Goal: Task Accomplishment & Management: Complete application form

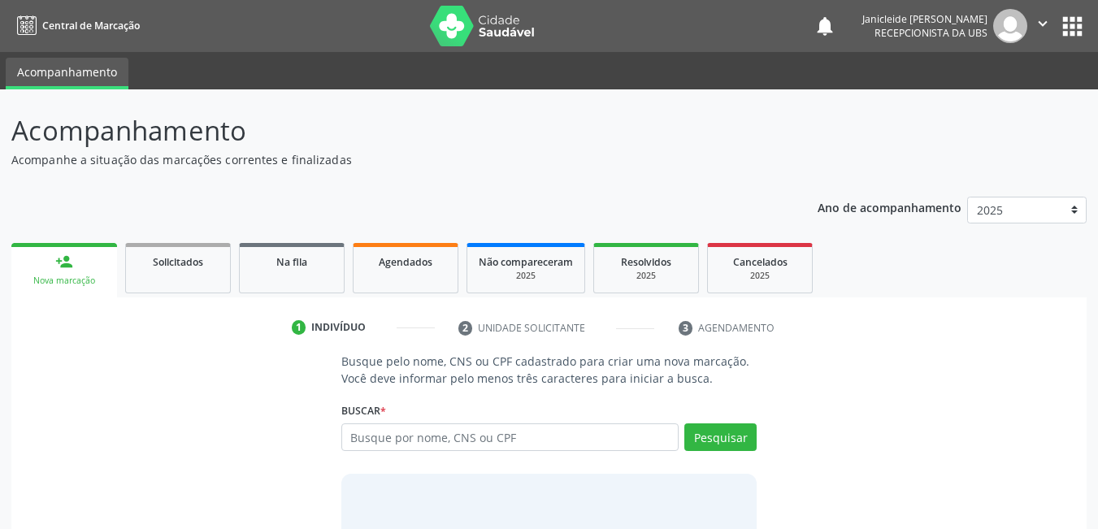
click at [531, 429] on input "text" at bounding box center [510, 437] width 338 height 28
click at [534, 432] on input "text" at bounding box center [510, 437] width 338 height 28
click at [513, 433] on input "text" at bounding box center [510, 437] width 338 height 28
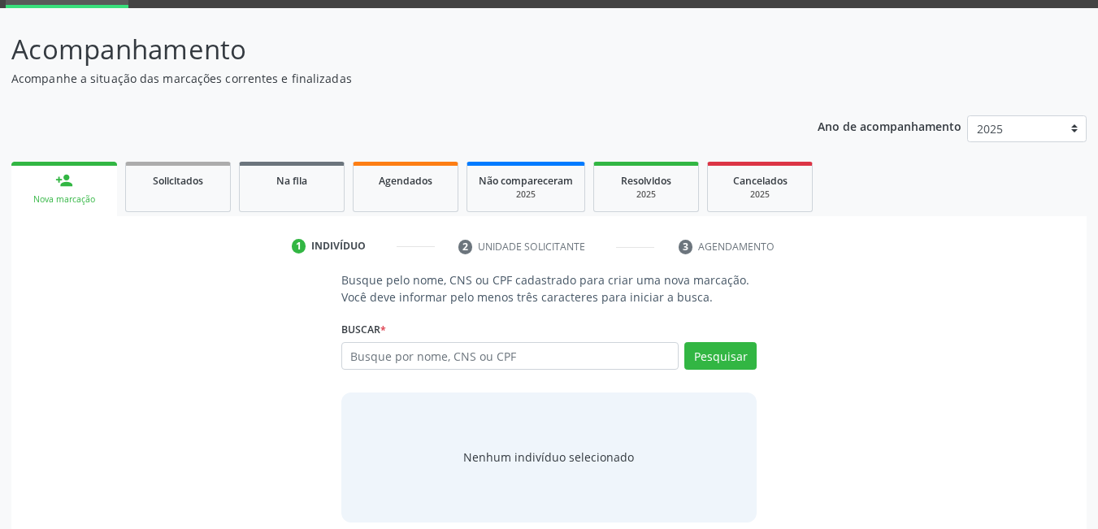
scroll to position [97, 0]
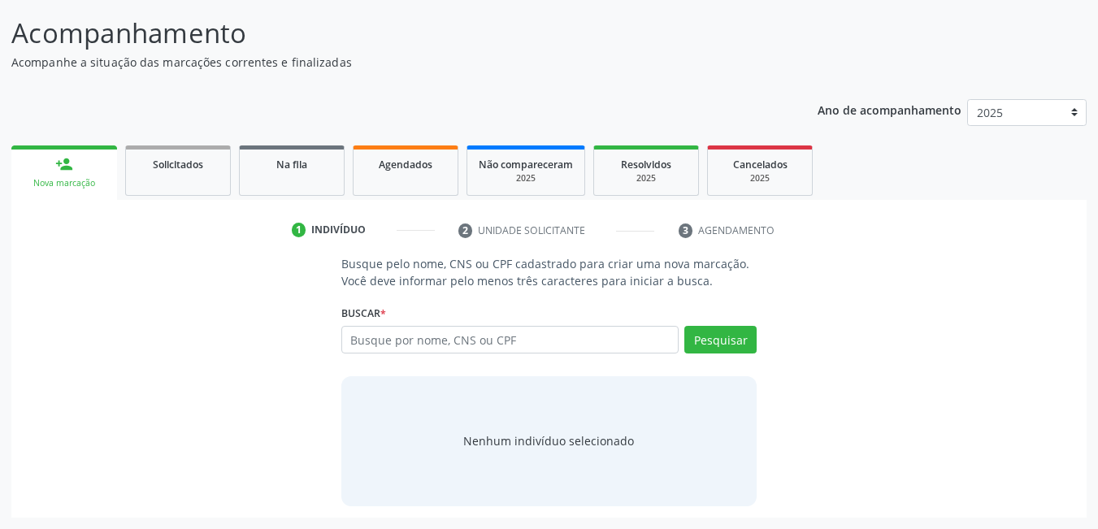
click at [517, 335] on input "text" at bounding box center [510, 340] width 338 height 28
type input "700004942435603"
click at [715, 339] on button "Pesquisar" at bounding box center [720, 340] width 72 height 28
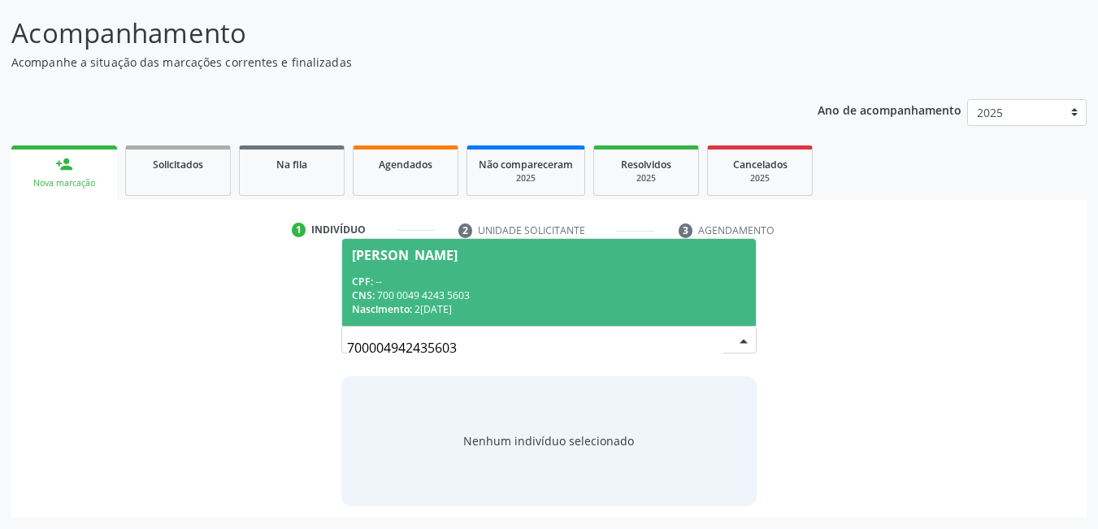
click at [409, 276] on div "CPF: --" at bounding box center [549, 282] width 395 height 14
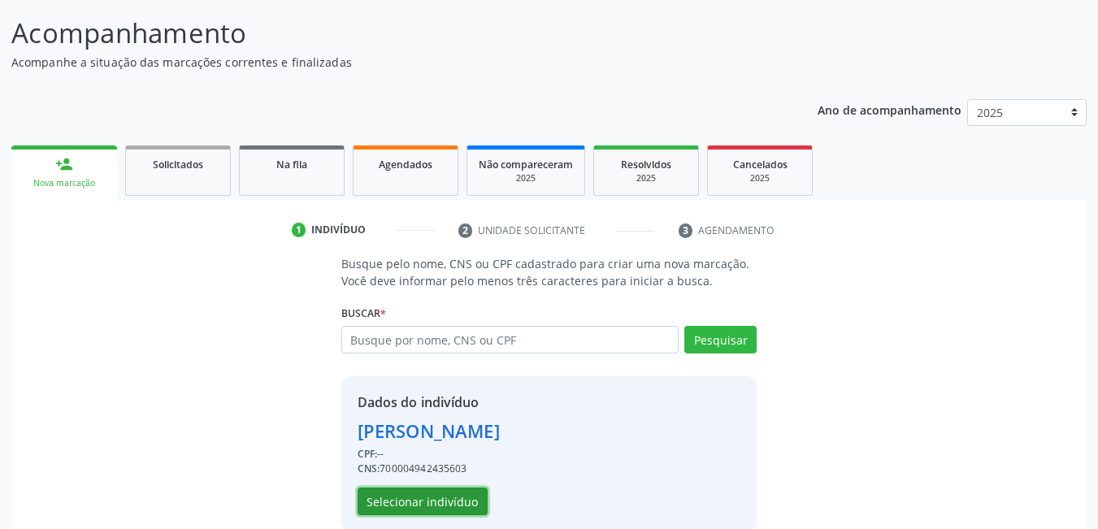
click at [431, 508] on button "Selecionar indivíduo" at bounding box center [422, 501] width 130 height 28
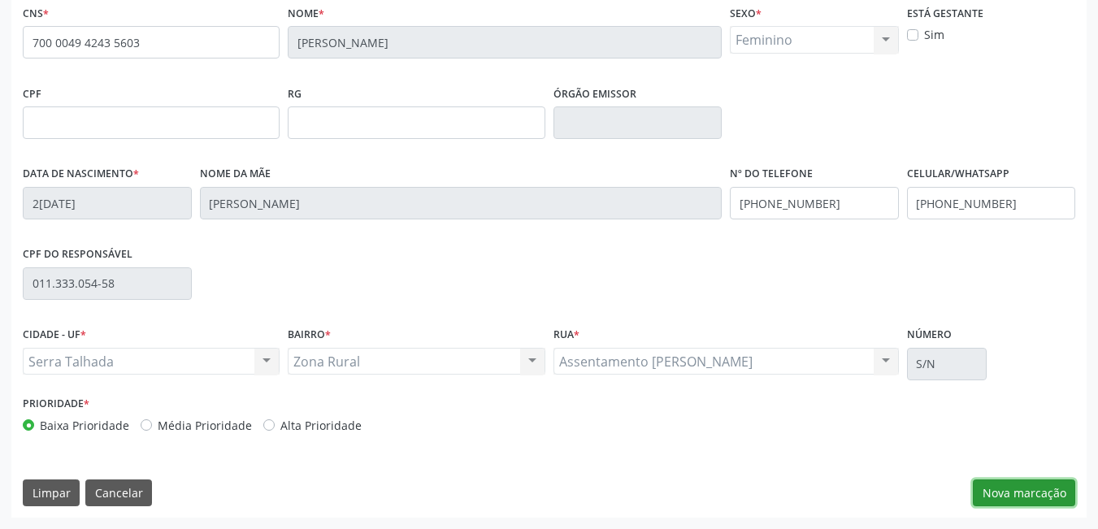
click at [1033, 496] on button "Nova marcação" at bounding box center [1023, 493] width 102 height 28
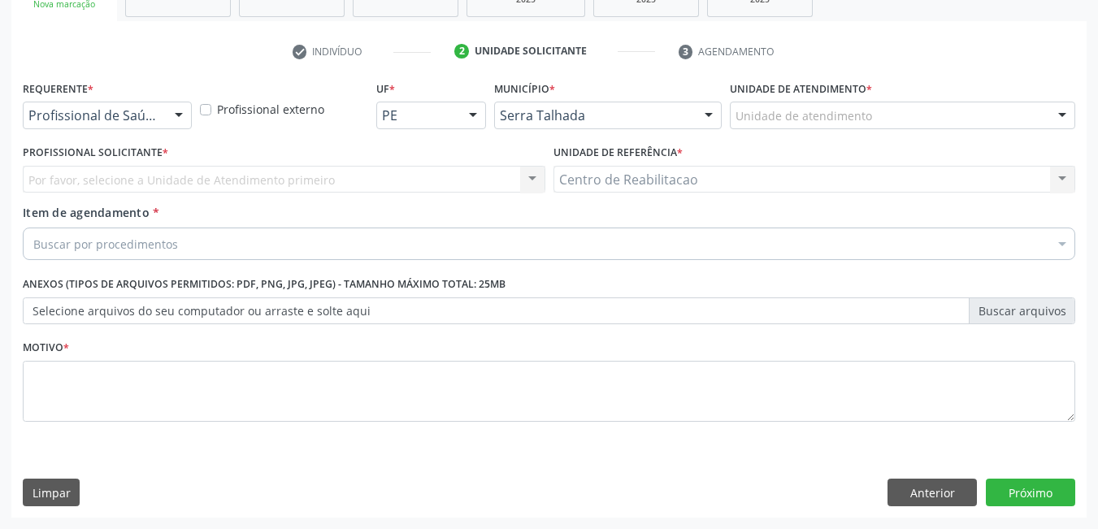
scroll to position [276, 0]
click at [175, 126] on div at bounding box center [179, 116] width 24 height 28
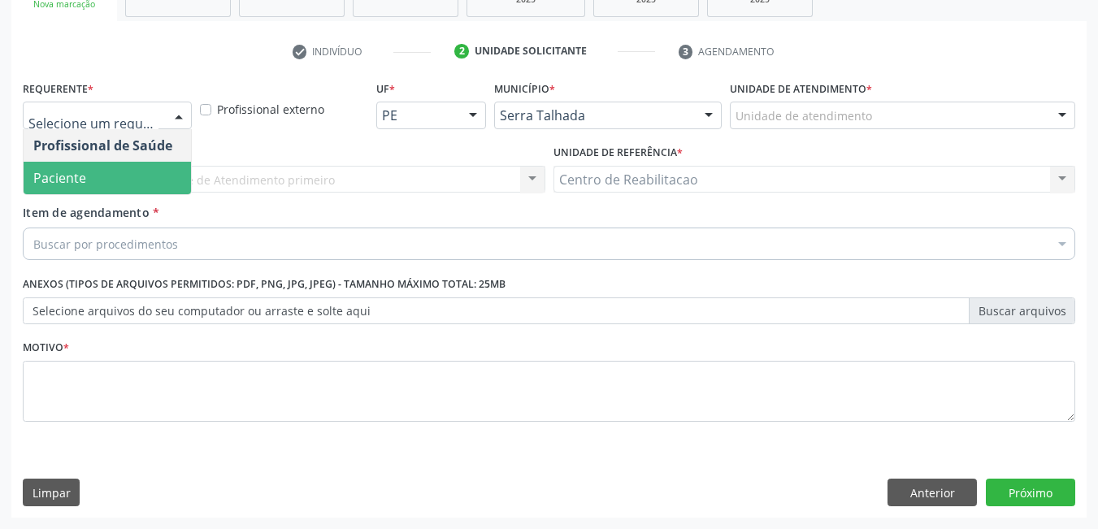
click at [95, 175] on span "Paciente" at bounding box center [107, 178] width 167 height 32
drag, startPoint x: 95, startPoint y: 175, endPoint x: 94, endPoint y: 213, distance: 38.2
click at [95, 175] on span "Paciente" at bounding box center [107, 178] width 167 height 32
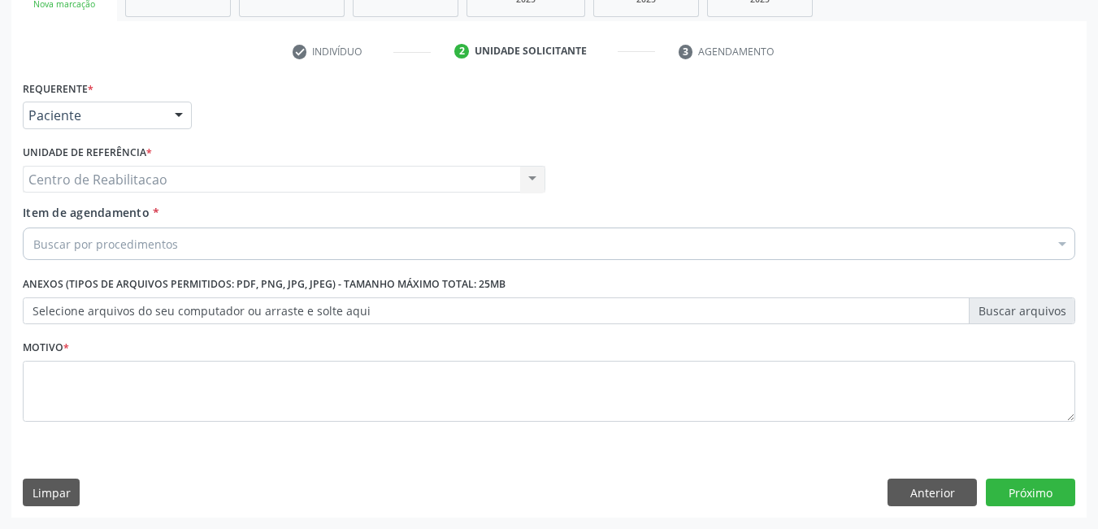
click at [171, 253] on div "Buscar por procedimentos" at bounding box center [549, 243] width 1052 height 32
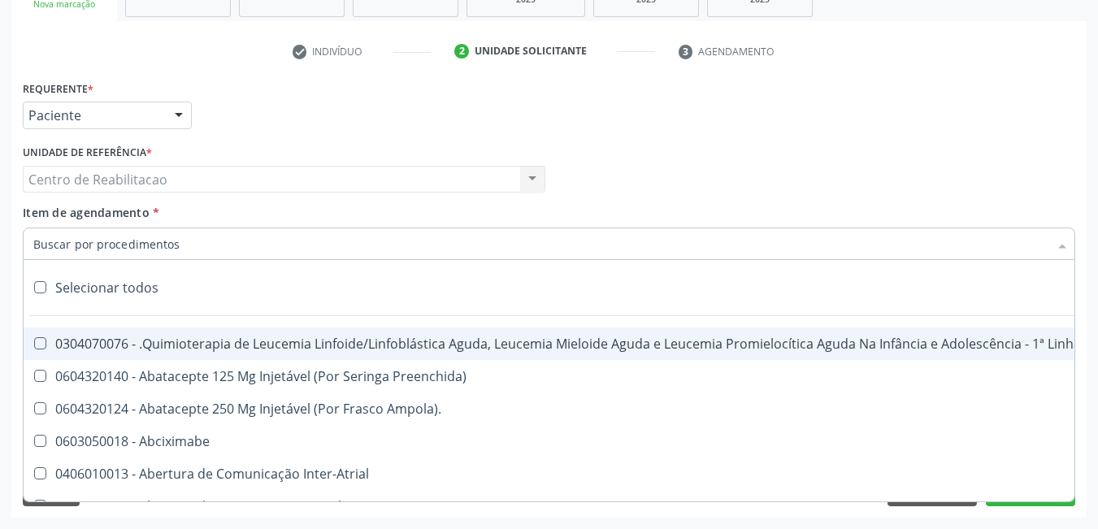
click at [179, 247] on input "Item de agendamento *" at bounding box center [540, 243] width 1015 height 32
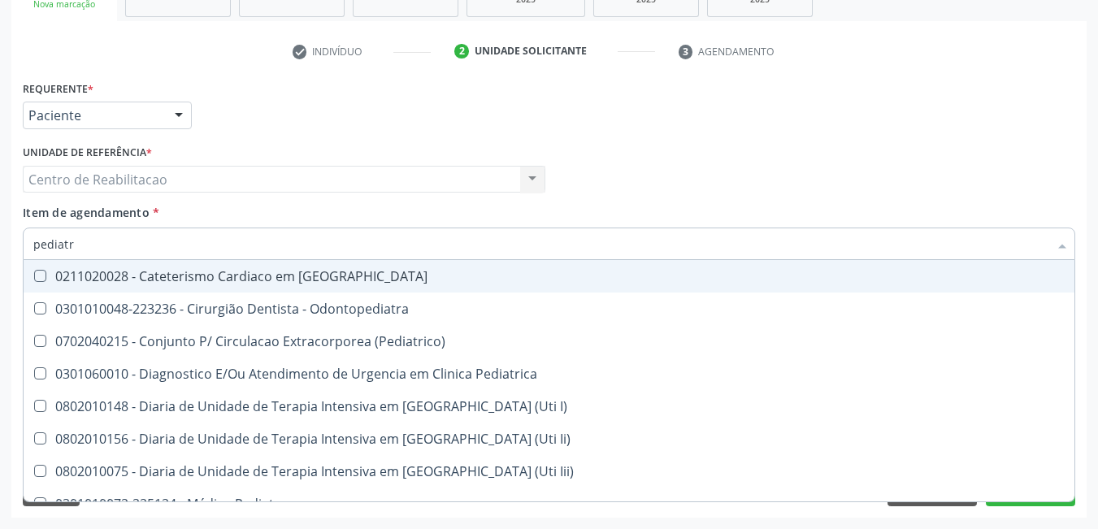
type input "pediatra"
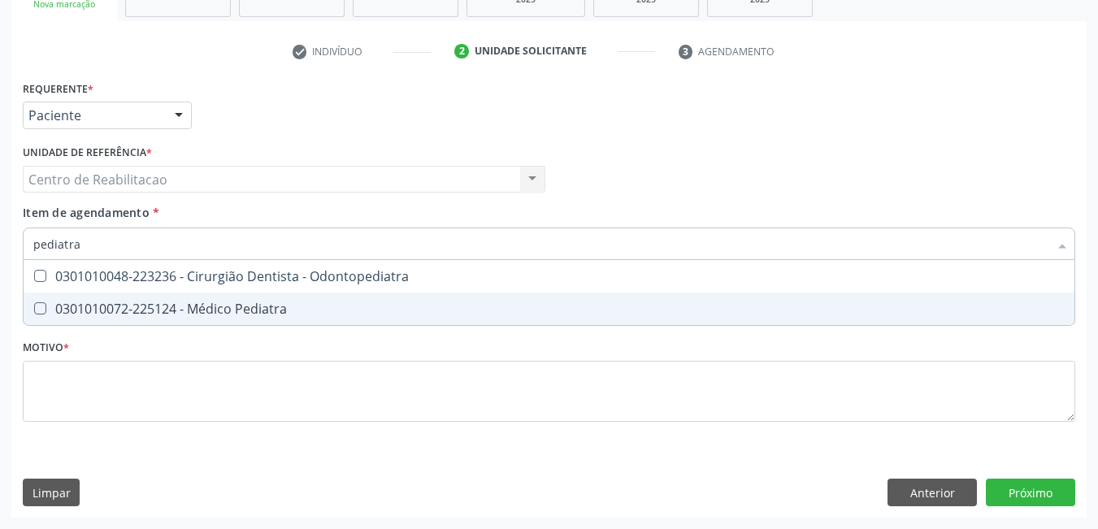
click at [36, 310] on Pediatra at bounding box center [40, 308] width 12 height 12
click at [34, 310] on Pediatra "checkbox" at bounding box center [29, 308] width 11 height 11
click at [36, 310] on Pediatra at bounding box center [40, 308] width 12 height 12
click at [34, 310] on Pediatra "checkbox" at bounding box center [29, 308] width 11 height 11
click at [44, 298] on span "0301010072-225124 - Médico Pediatra" at bounding box center [549, 308] width 1050 height 32
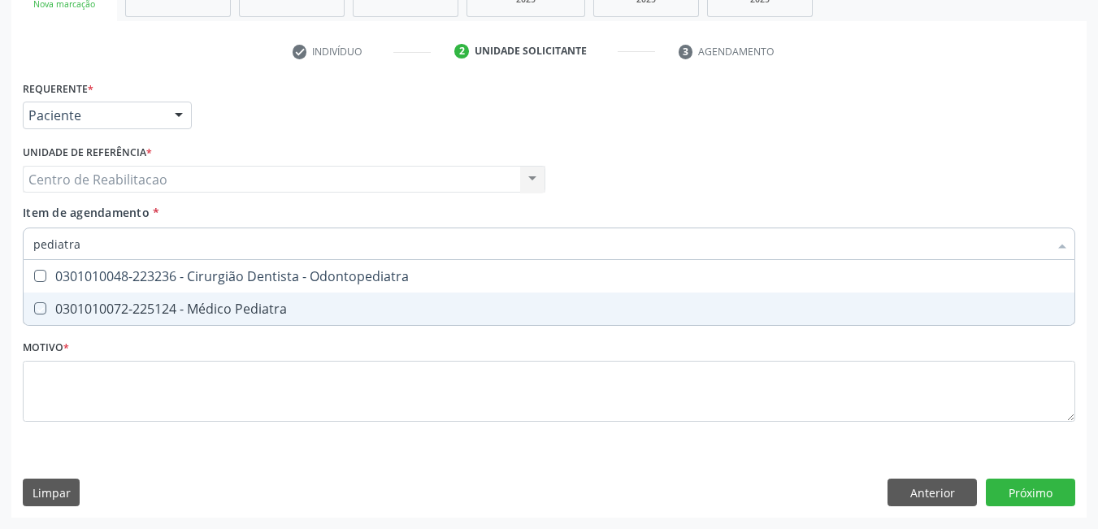
checkbox Pediatra "true"
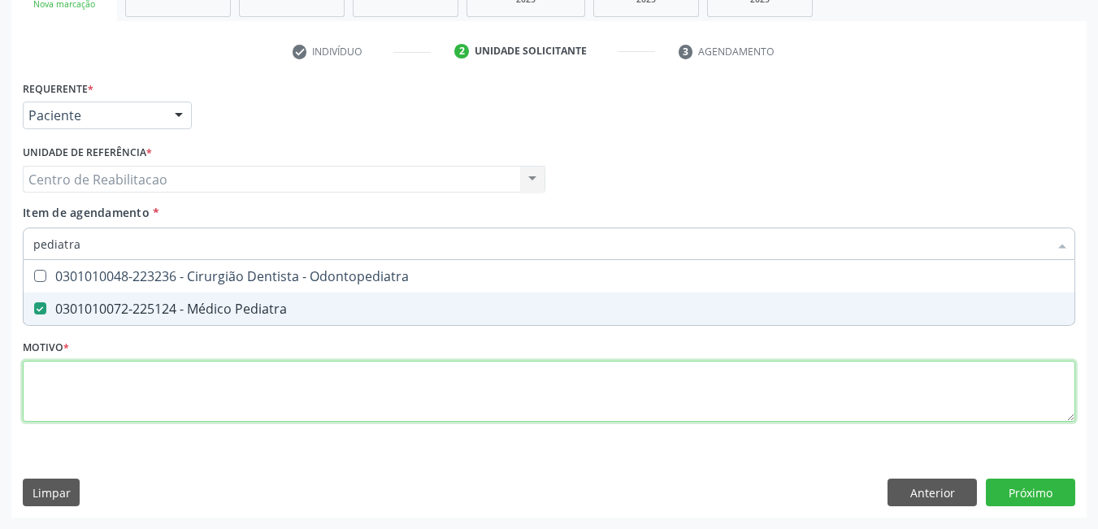
click at [58, 379] on div "Requerente * Paciente Profissional de Saúde Paciente Nenhum resultado encontrad…" at bounding box center [549, 260] width 1052 height 368
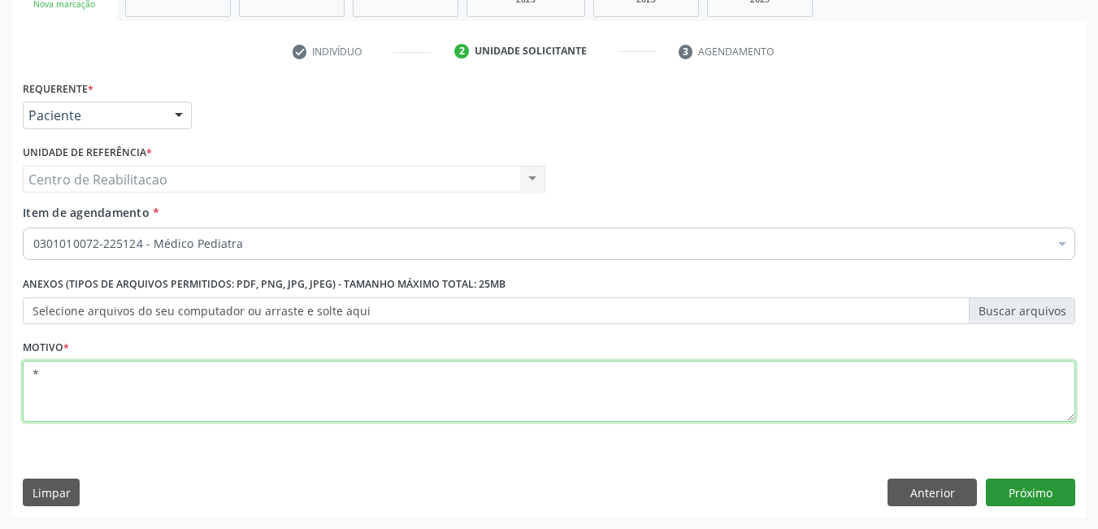
type textarea "*"
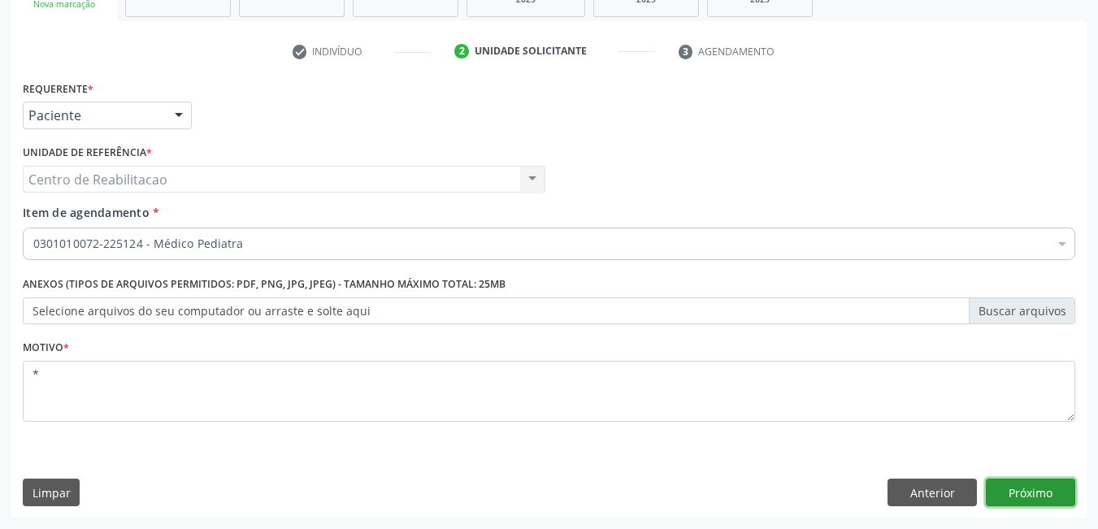
click at [1023, 493] on button "Próximo" at bounding box center [1029, 493] width 89 height 28
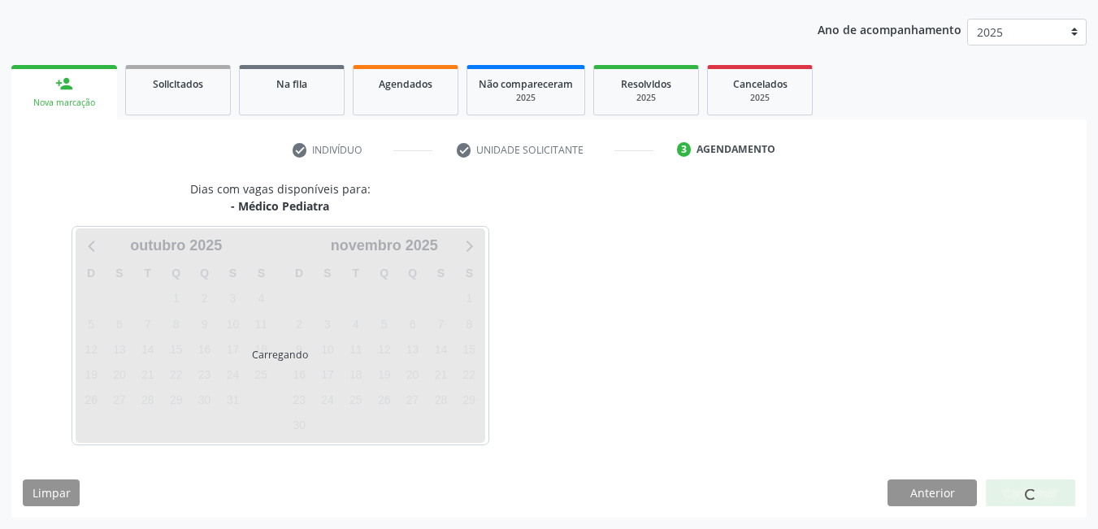
scroll to position [178, 0]
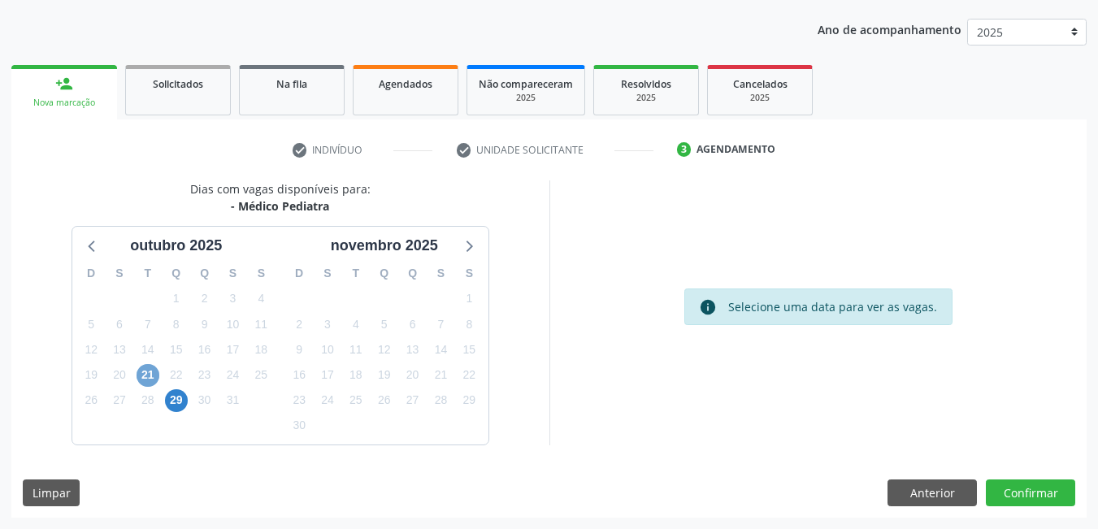
click at [143, 375] on span "21" at bounding box center [147, 375] width 23 height 23
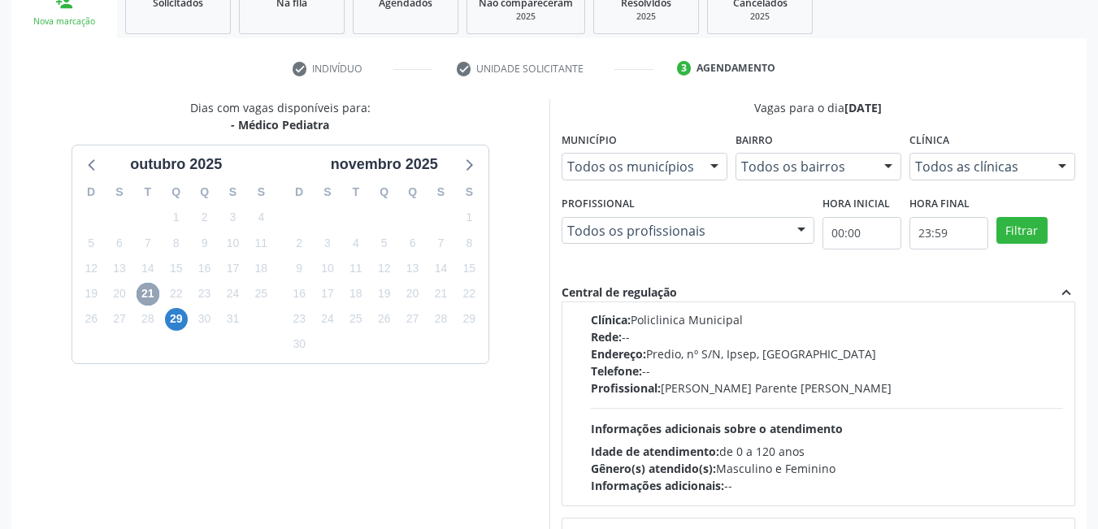
scroll to position [0, 0]
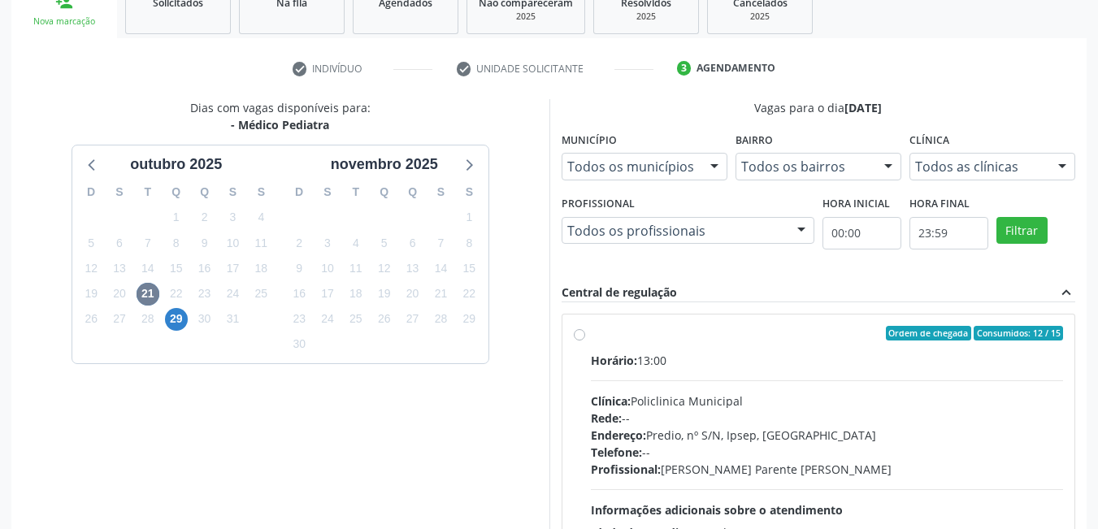
click at [591, 336] on label "Ordem de chegada Consumidos: 12 / 15 Horário: 13:00 Clínica: Policlinica Munici…" at bounding box center [827, 450] width 473 height 249
click at [579, 336] on input "Ordem de chegada Consumidos: 12 / 15 Horário: 13:00 Clínica: Policlinica Munici…" at bounding box center [579, 333] width 11 height 15
click at [591, 336] on label "Ordem de chegada Consumidos: 12 / 15 Horário: 13:00 Clínica: Policlinica Munici…" at bounding box center [827, 450] width 473 height 249
click at [579, 336] on input "Ordem de chegada Consumidos: 12 / 15 Horário: 13:00 Clínica: Policlinica Munici…" at bounding box center [579, 333] width 11 height 15
radio input "true"
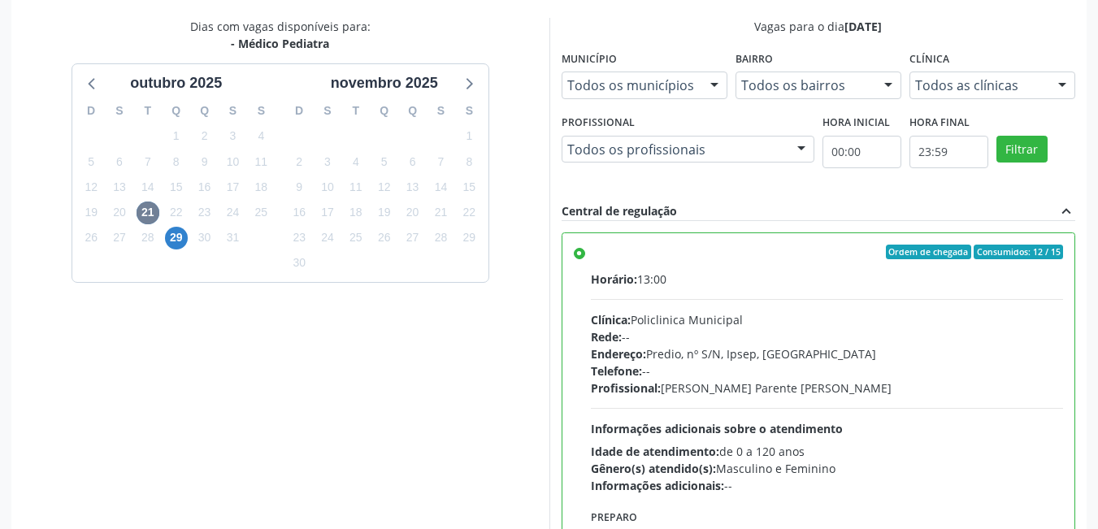
scroll to position [422, 0]
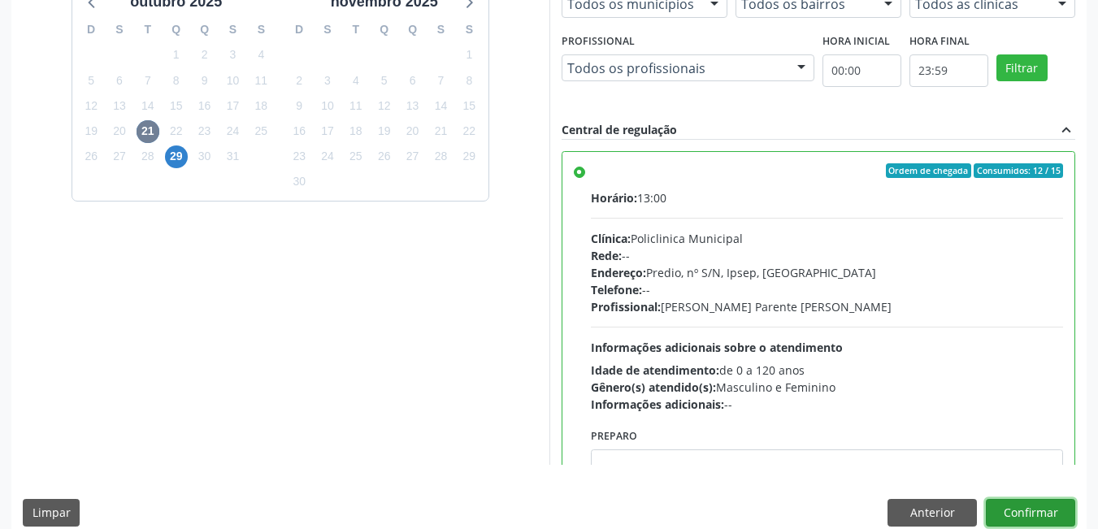
click at [1050, 514] on button "Confirmar" at bounding box center [1029, 513] width 89 height 28
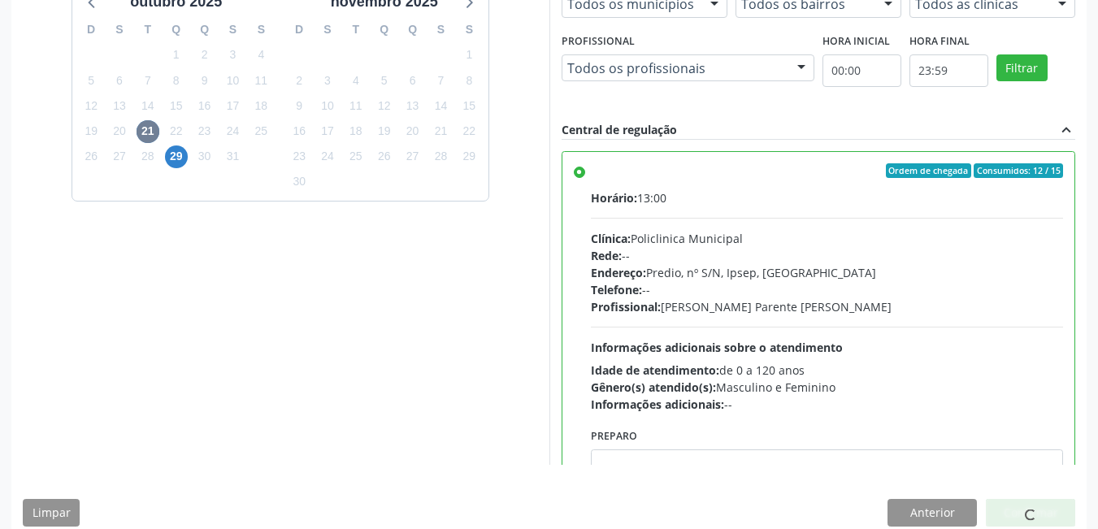
scroll to position [7, 0]
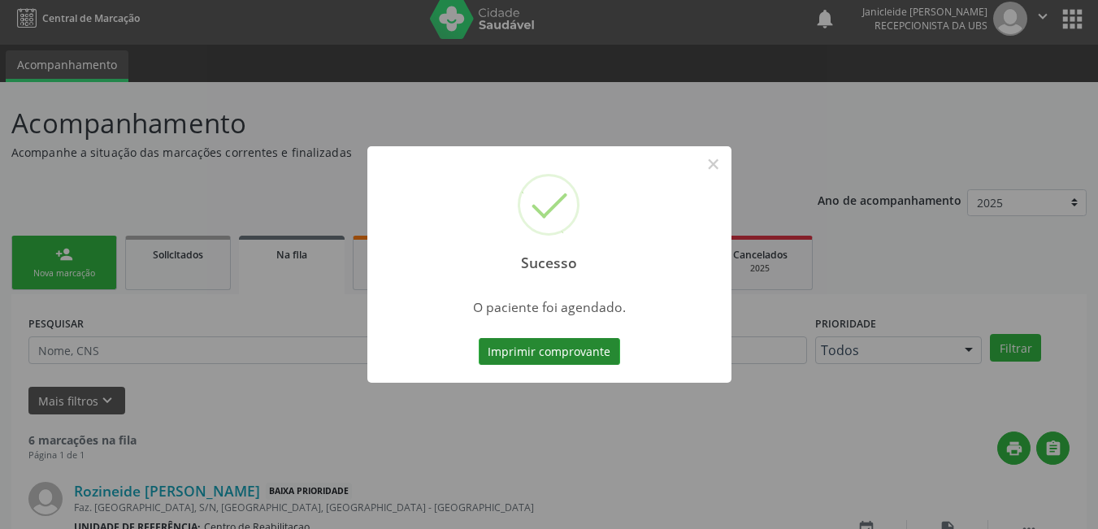
click at [577, 345] on button "Imprimir comprovante" at bounding box center [549, 352] width 141 height 28
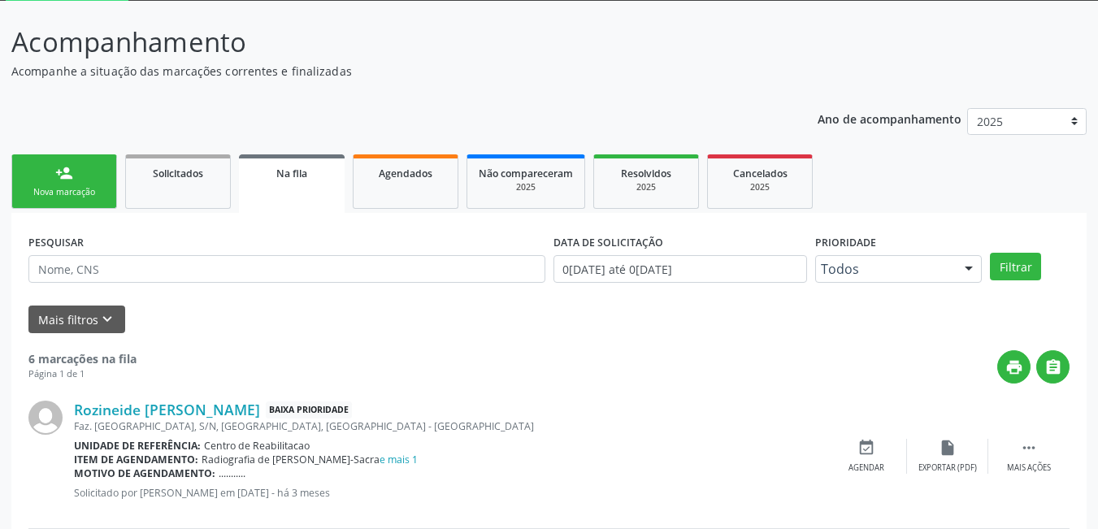
scroll to position [170, 0]
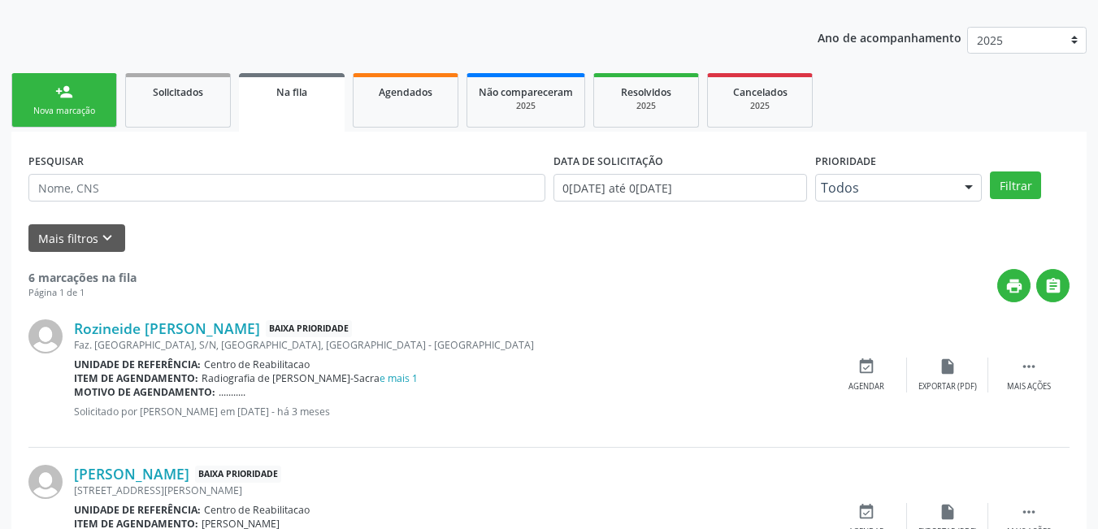
click at [79, 114] on div "Nova marcação" at bounding box center [64, 111] width 81 height 12
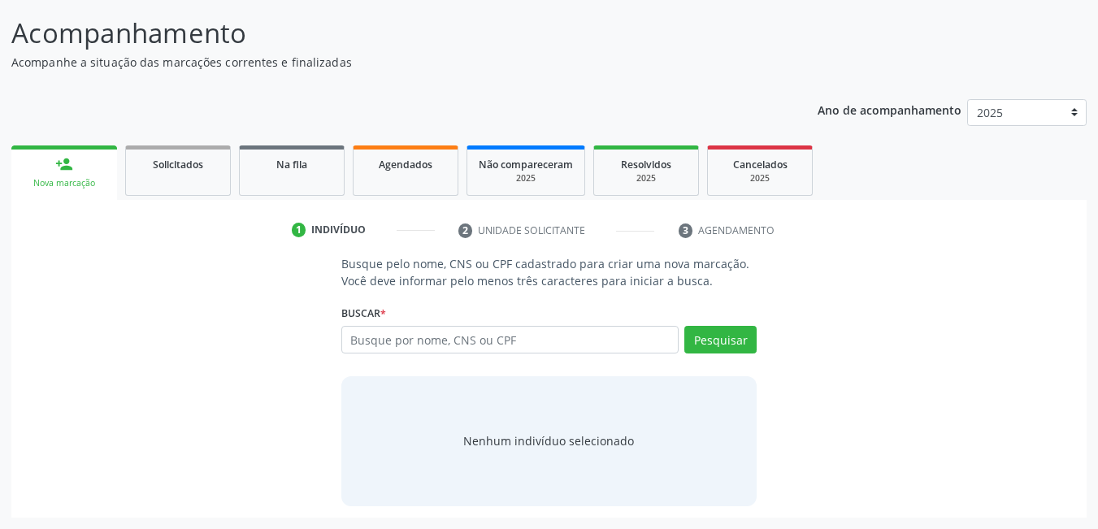
scroll to position [97, 0]
click at [465, 334] on input "text" at bounding box center [510, 340] width 338 height 28
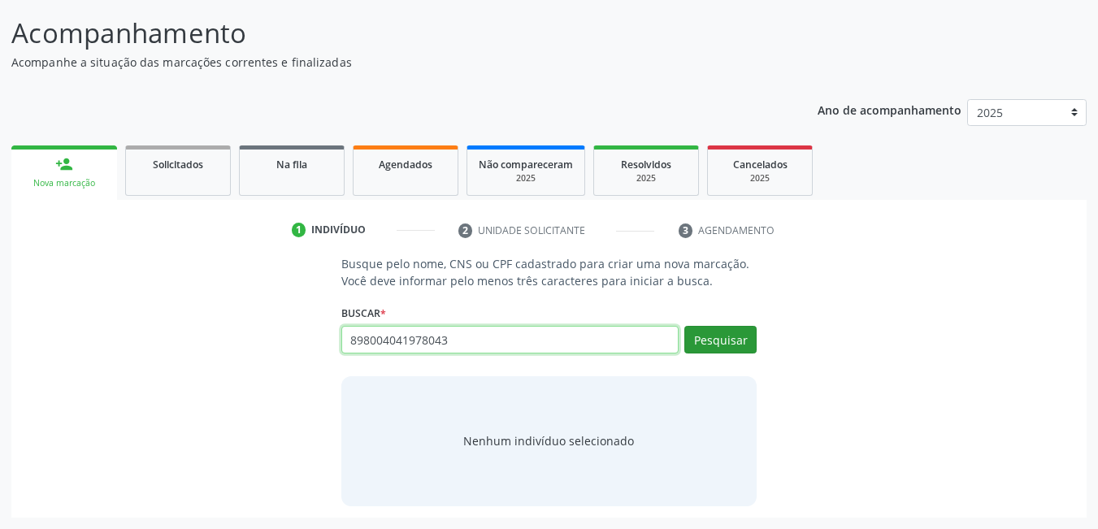
type input "898004041978043"
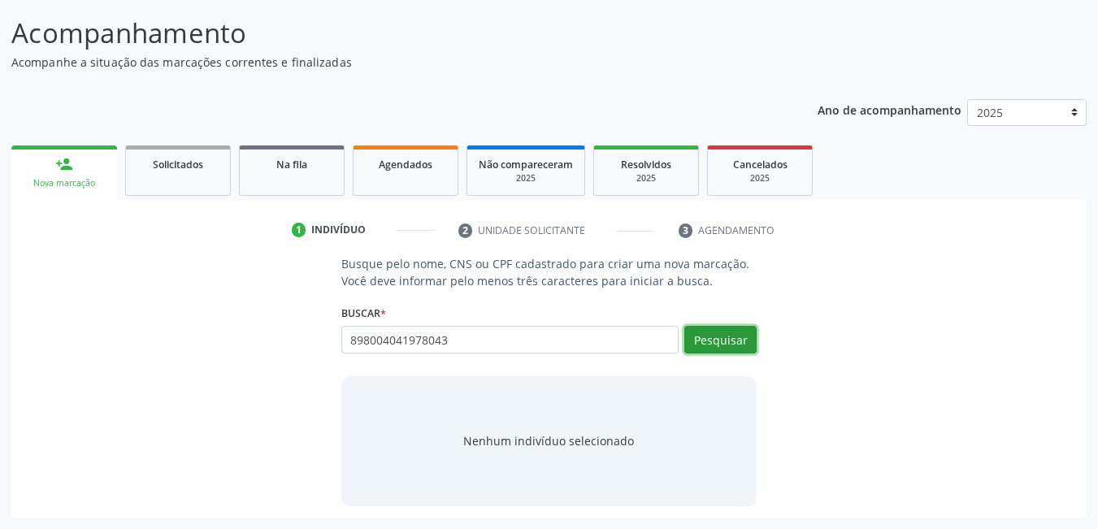
click at [732, 341] on button "Pesquisar" at bounding box center [720, 340] width 72 height 28
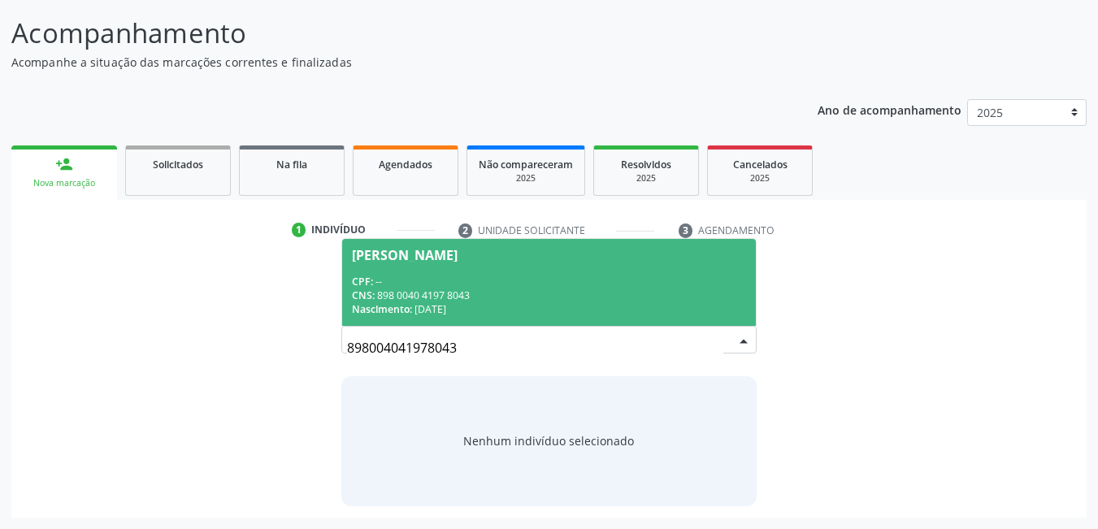
click at [519, 298] on div "CNS: 898 0040 4197 8043" at bounding box center [549, 295] width 395 height 14
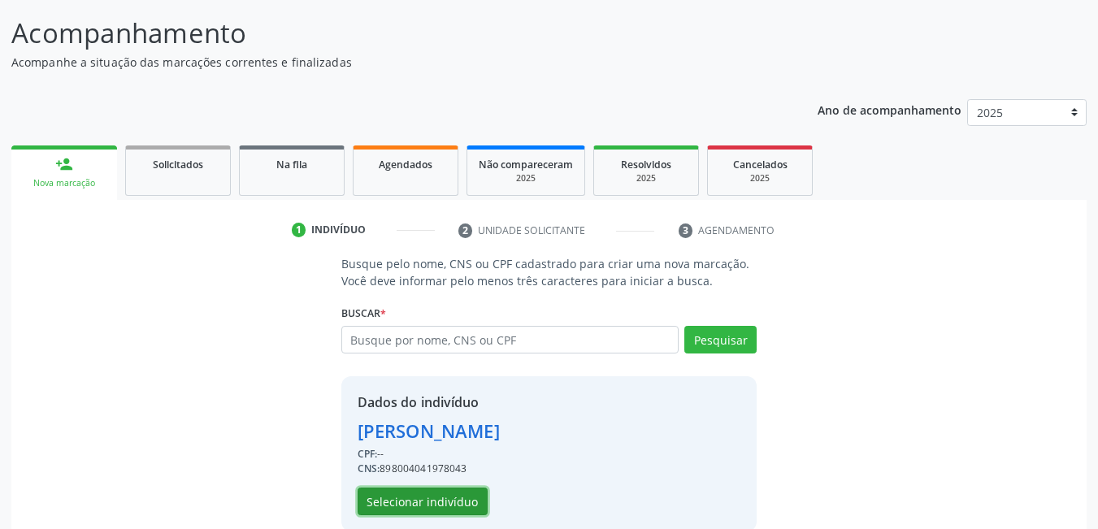
click at [451, 505] on button "Selecionar indivíduo" at bounding box center [422, 501] width 130 height 28
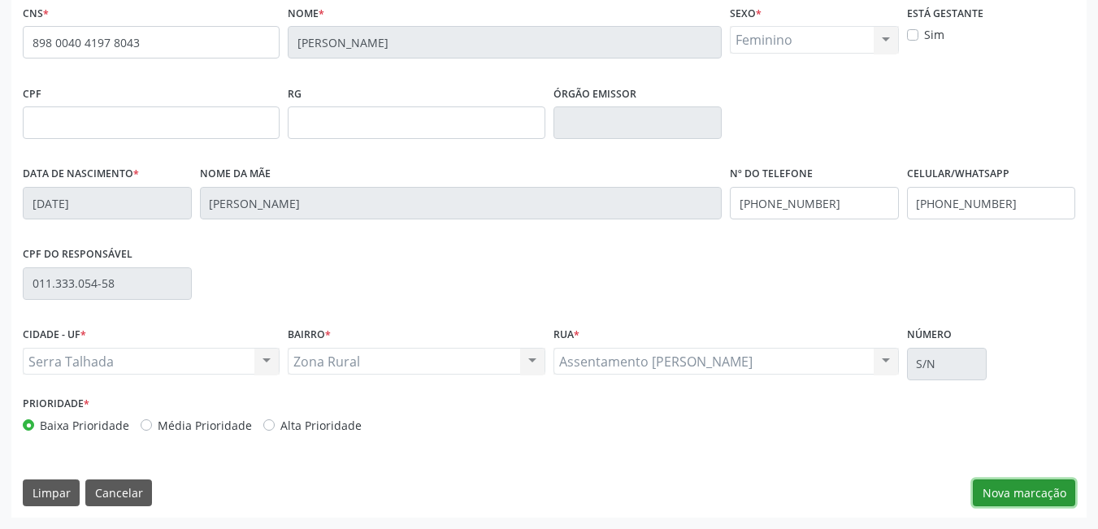
click at [1012, 494] on button "Nova marcação" at bounding box center [1023, 493] width 102 height 28
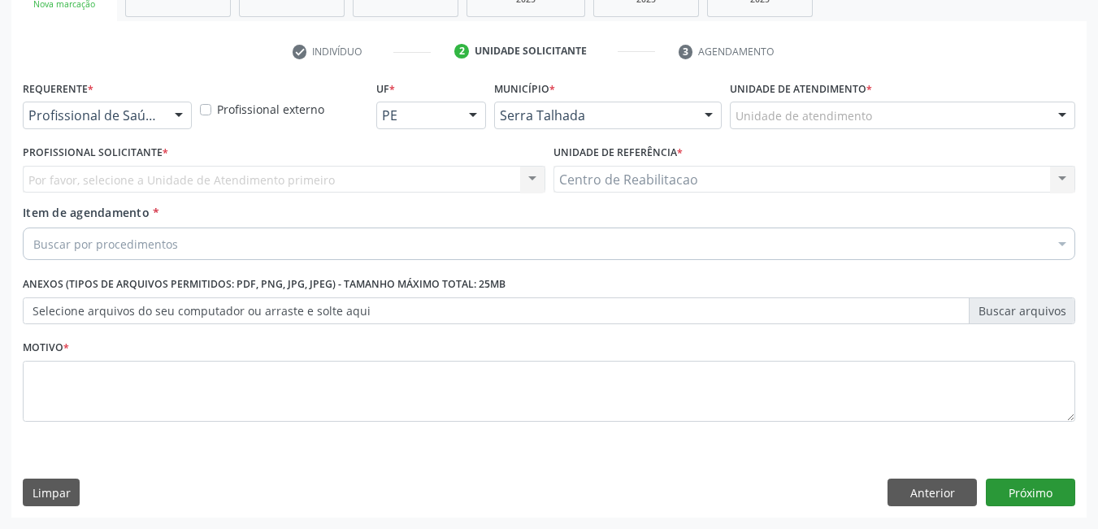
scroll to position [276, 0]
click at [171, 111] on div at bounding box center [179, 116] width 24 height 28
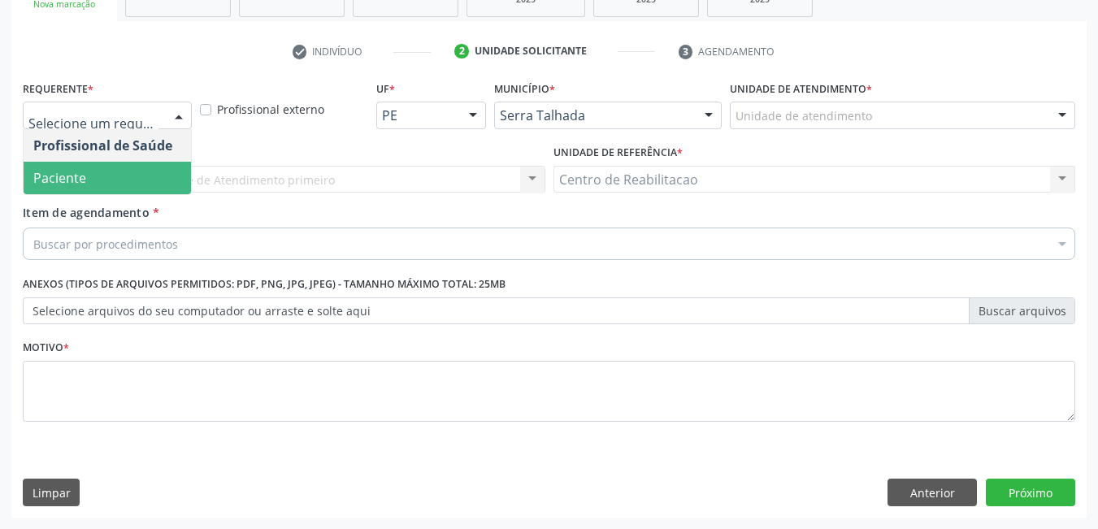
click at [78, 188] on span "Paciente" at bounding box center [107, 178] width 167 height 32
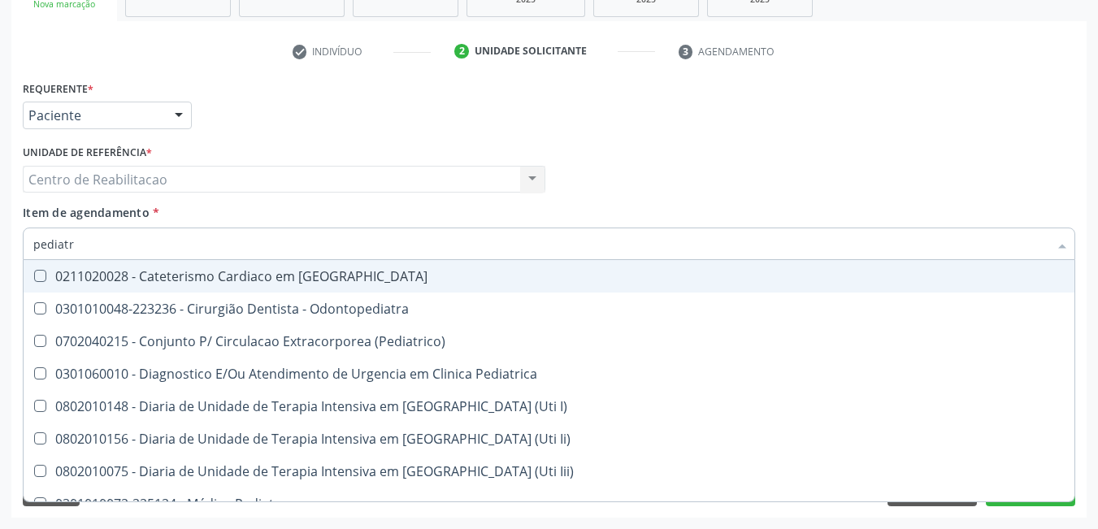
type input "pediatra"
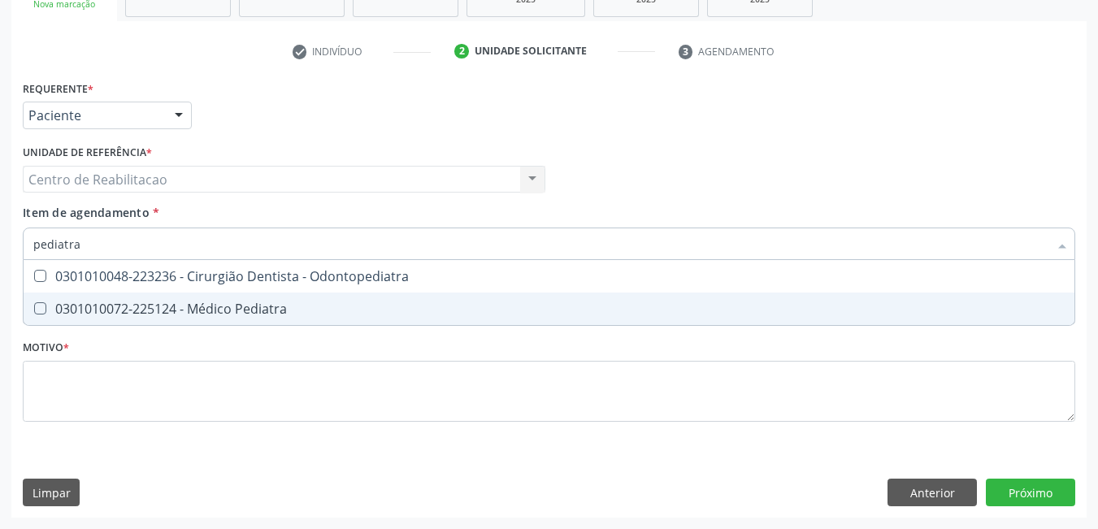
click at [46, 309] on div "0301010072-225124 - Médico Pediatra" at bounding box center [548, 308] width 1031 height 13
checkbox Pediatra "true"
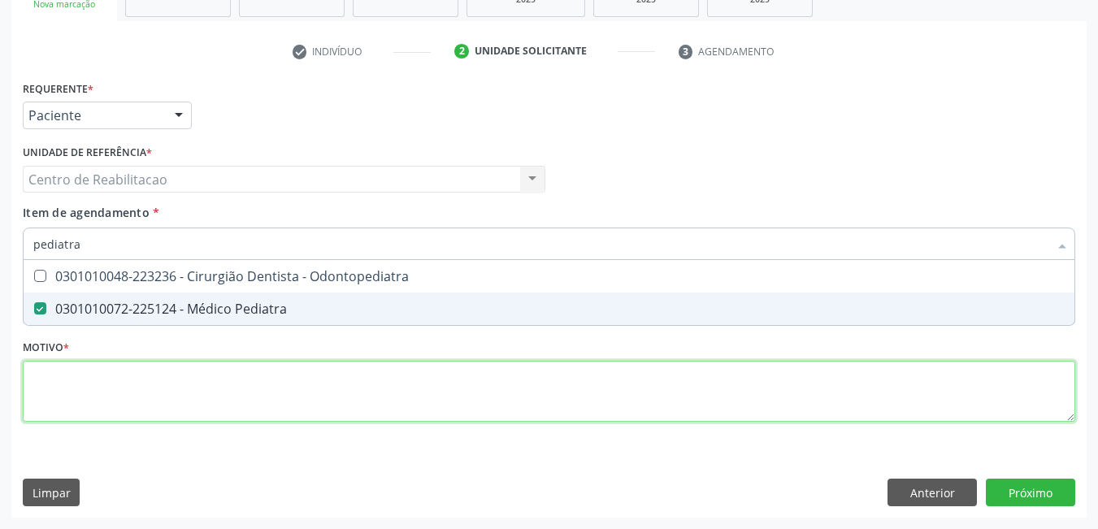
click at [86, 366] on div "Requerente * Paciente Profissional de Saúde Paciente Nenhum resultado encontrad…" at bounding box center [549, 260] width 1052 height 368
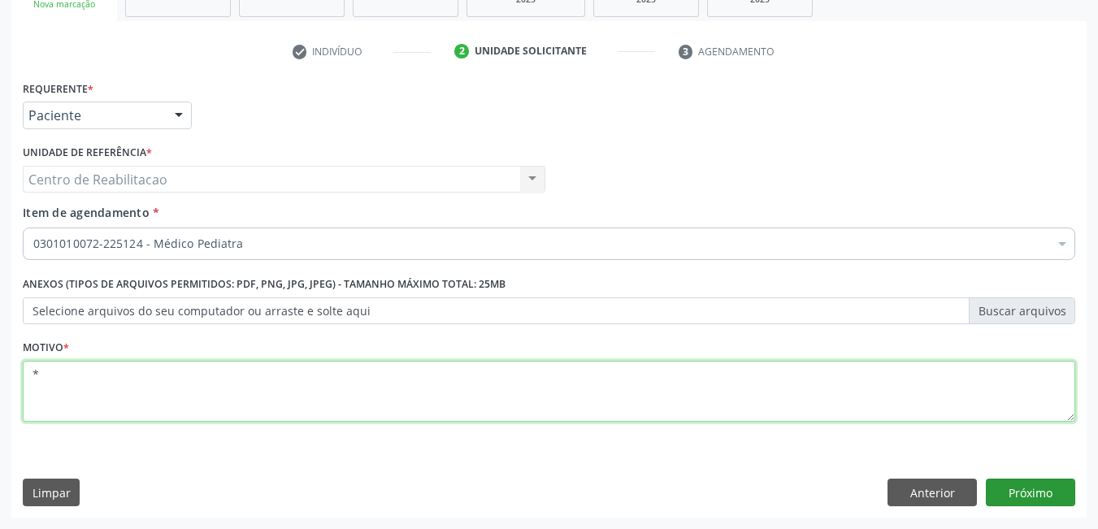
type textarea "*"
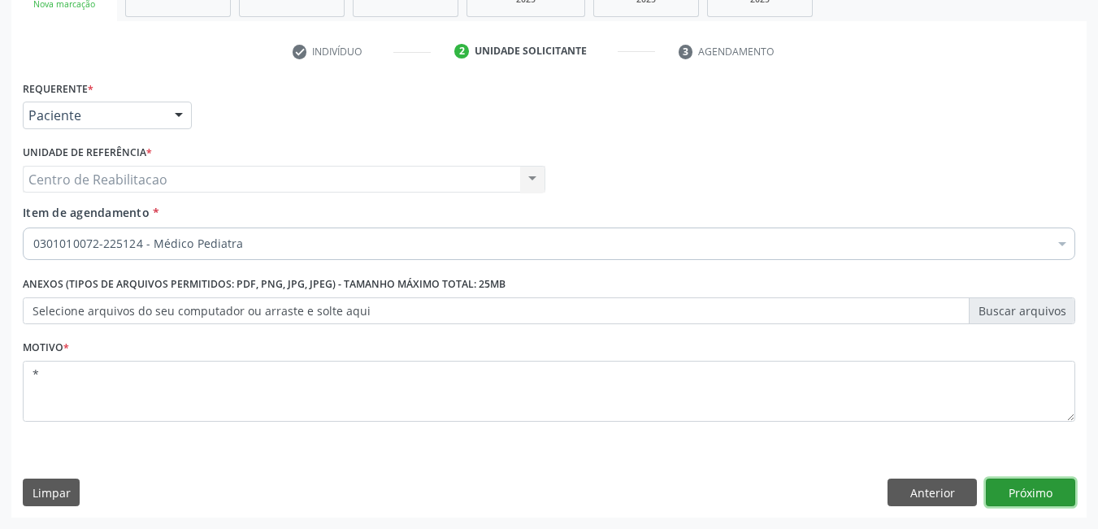
click at [1054, 499] on button "Próximo" at bounding box center [1029, 493] width 89 height 28
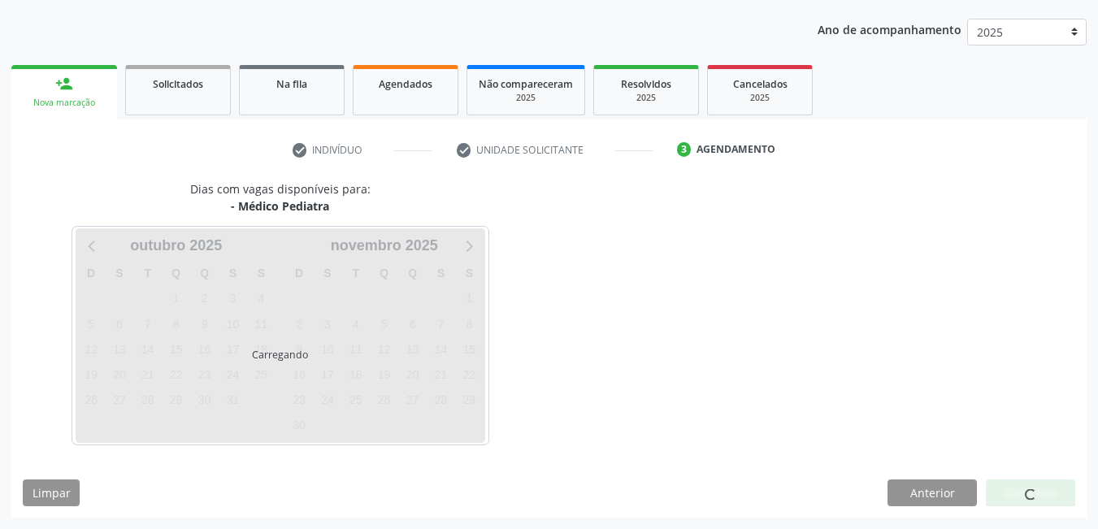
scroll to position [178, 0]
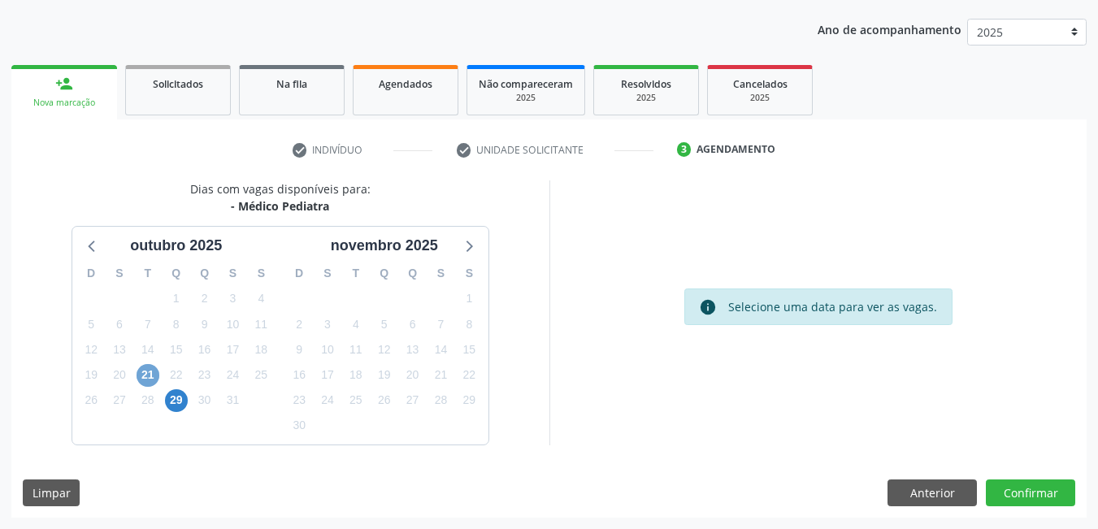
click at [149, 381] on span "21" at bounding box center [147, 375] width 23 height 23
click at [147, 378] on span "21" at bounding box center [147, 375] width 23 height 23
click at [175, 400] on span "29" at bounding box center [176, 400] width 23 height 23
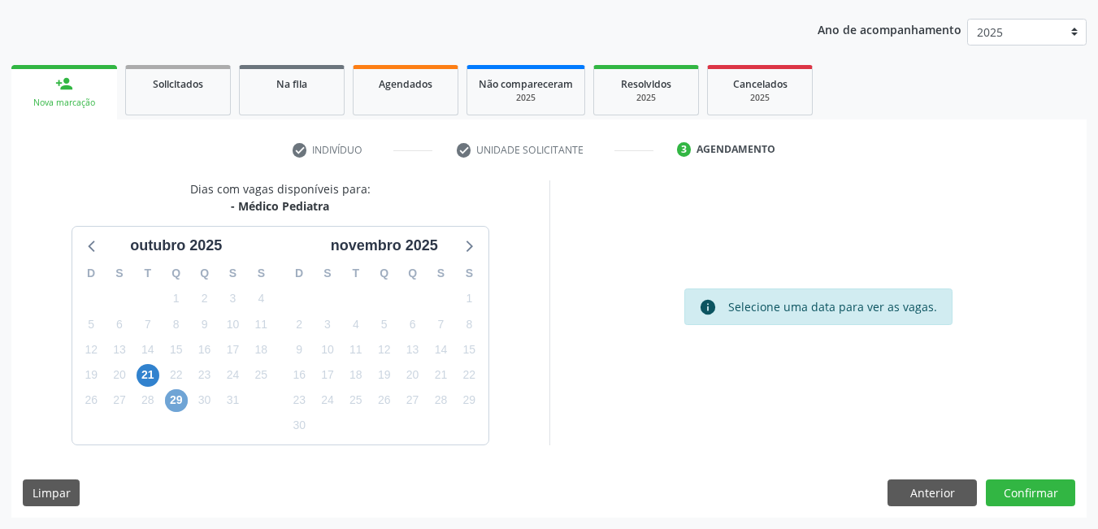
click at [175, 400] on span "29" at bounding box center [176, 400] width 23 height 23
click at [148, 375] on span "21" at bounding box center [147, 375] width 23 height 23
click at [925, 479] on button "Anterior" at bounding box center [931, 493] width 89 height 28
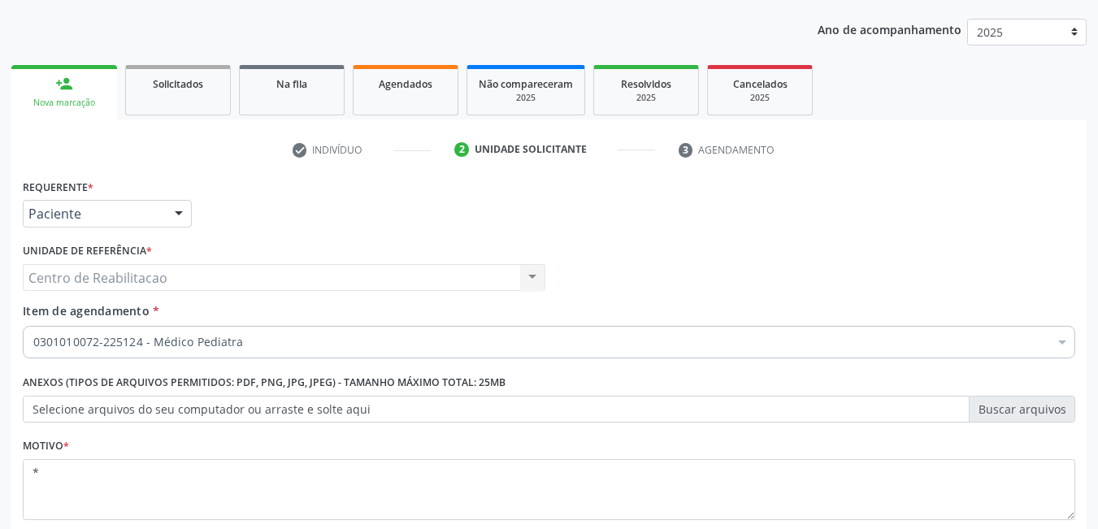
scroll to position [276, 0]
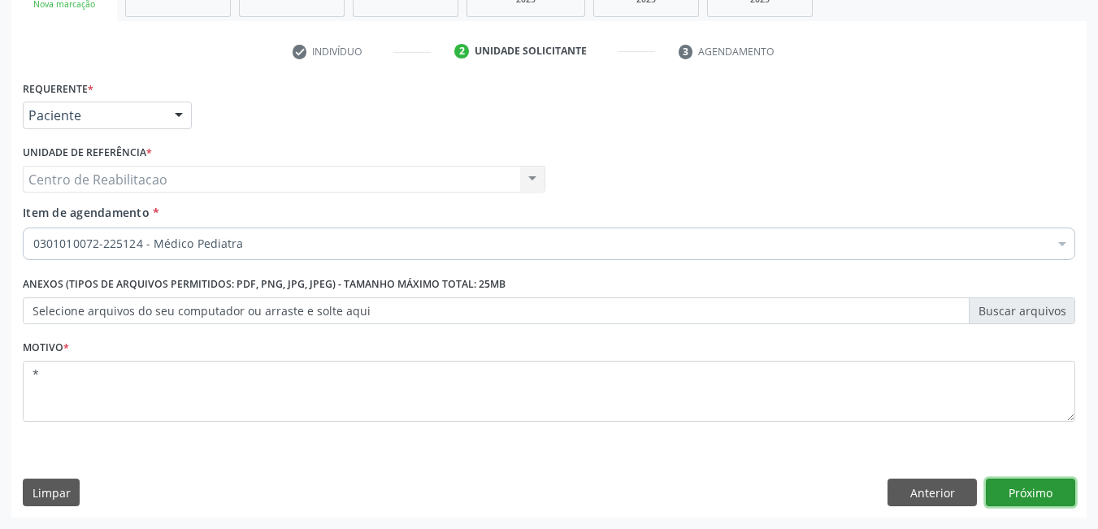
click at [1016, 496] on button "Próximo" at bounding box center [1029, 493] width 89 height 28
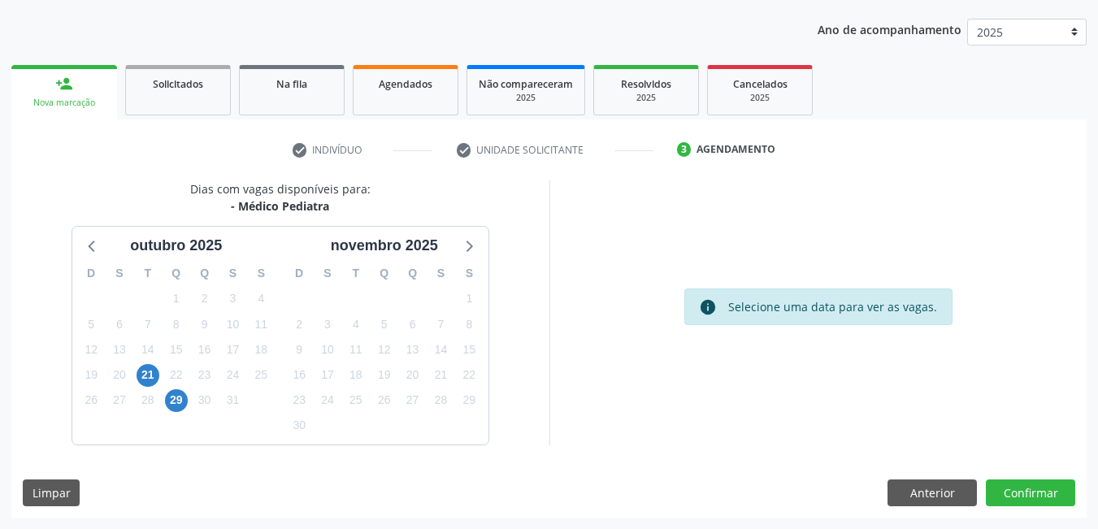
scroll to position [178, 0]
click at [145, 377] on span "21" at bounding box center [147, 375] width 23 height 23
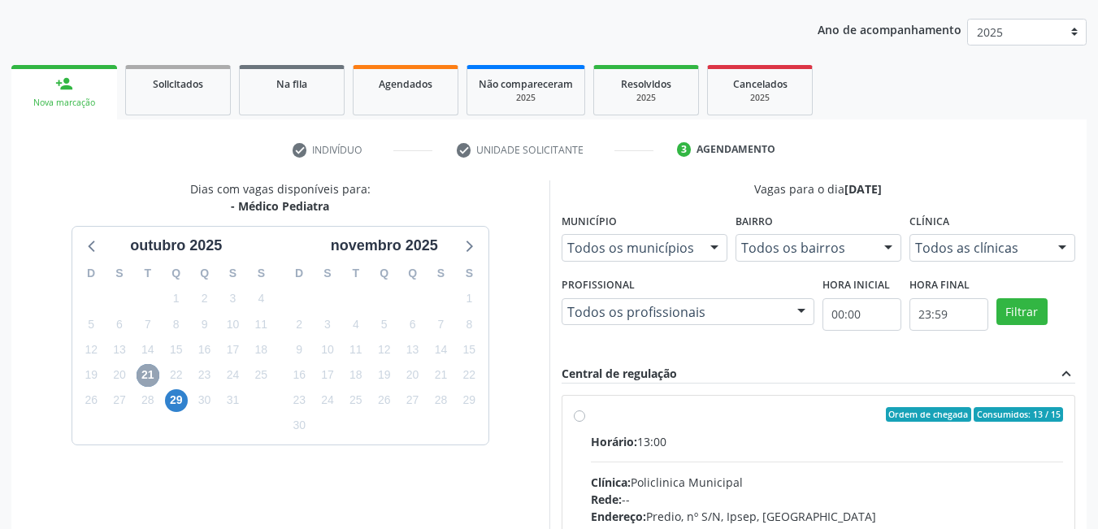
scroll to position [340, 0]
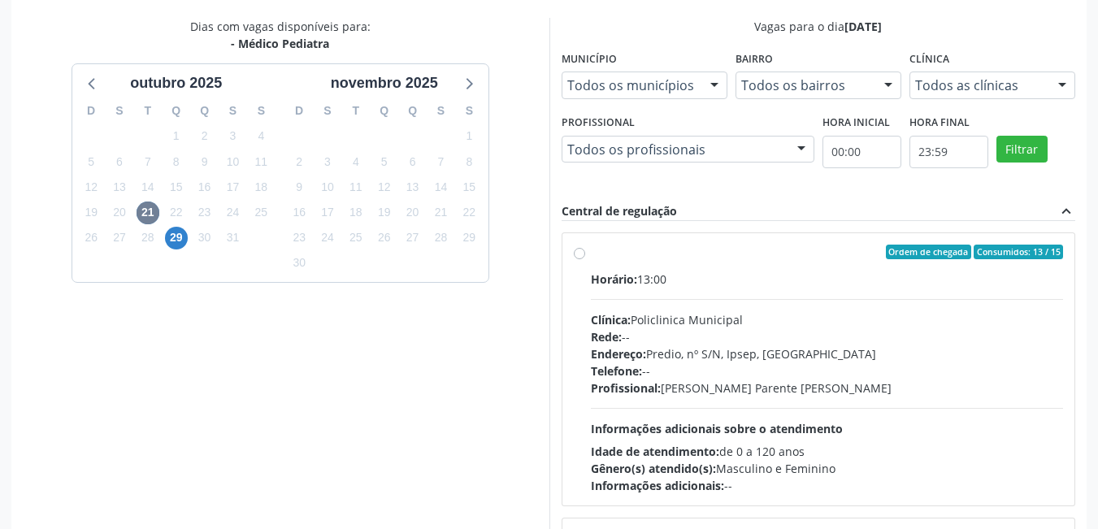
click at [591, 251] on label "Ordem de chegada Consumidos: 13 / 15 Horário: 13:00 Clínica: Policlinica Munici…" at bounding box center [827, 369] width 473 height 249
click at [583, 251] on input "Ordem de chegada Consumidos: 13 / 15 Horário: 13:00 Clínica: Policlinica Munici…" at bounding box center [579, 252] width 11 height 15
click at [591, 251] on label "Ordem de chegada Consumidos: 13 / 15 Horário: 13:00 Clínica: Policlinica Munici…" at bounding box center [827, 369] width 473 height 249
click at [583, 251] on input "Ordem de chegada Consumidos: 13 / 15 Horário: 13:00 Clínica: Policlinica Munici…" at bounding box center [579, 252] width 11 height 15
radio input "true"
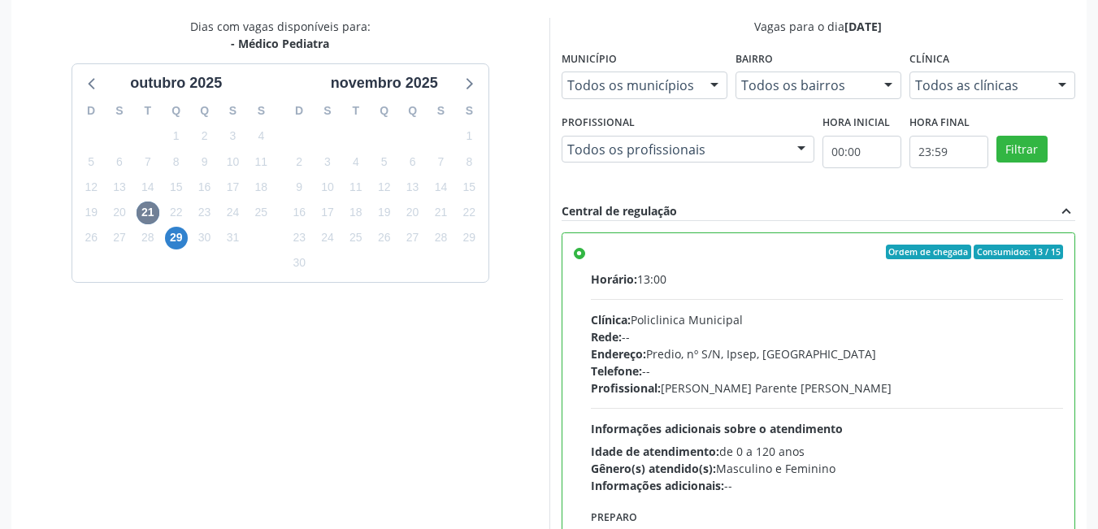
scroll to position [442, 0]
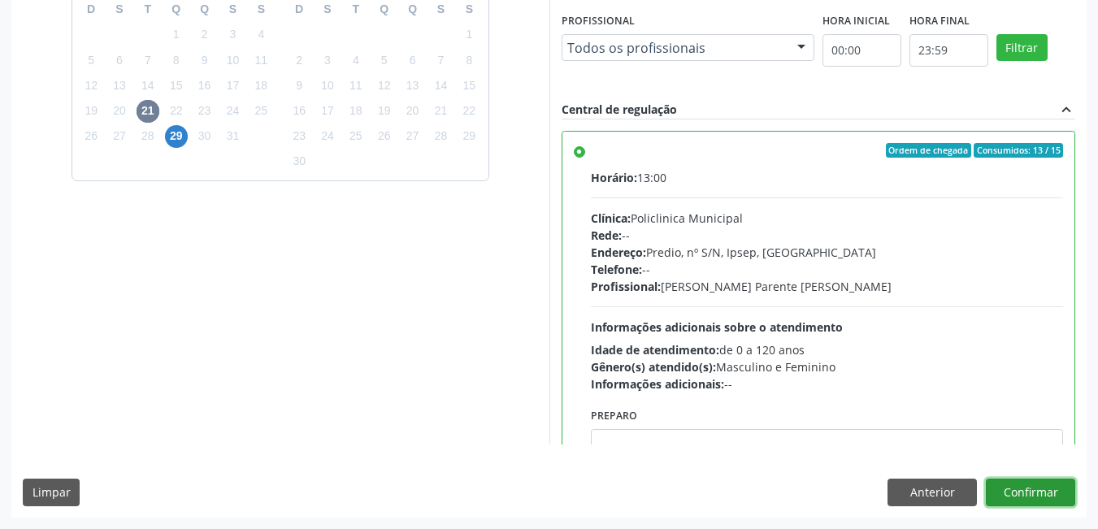
click at [1034, 483] on button "Confirmar" at bounding box center [1029, 493] width 89 height 28
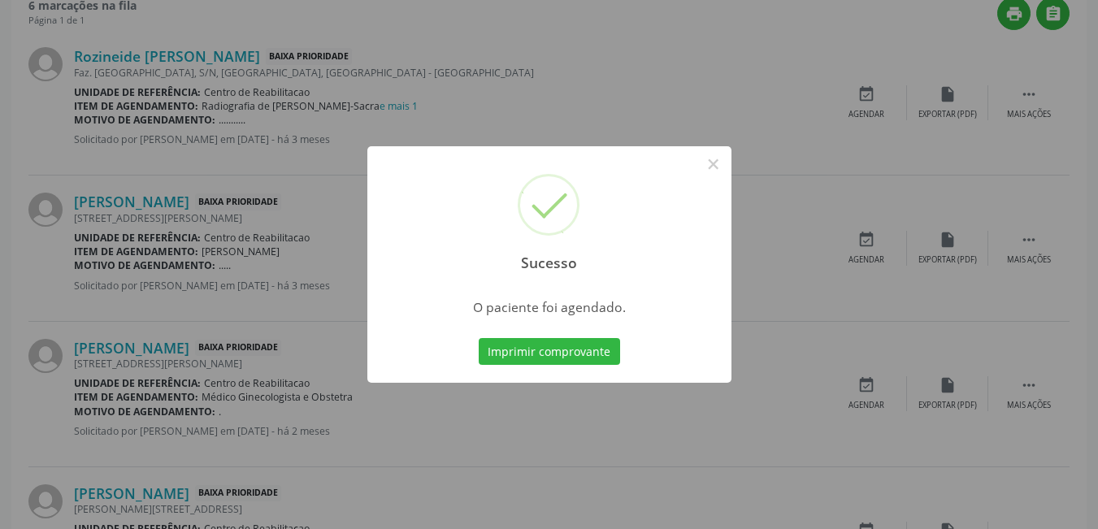
scroll to position [7, 0]
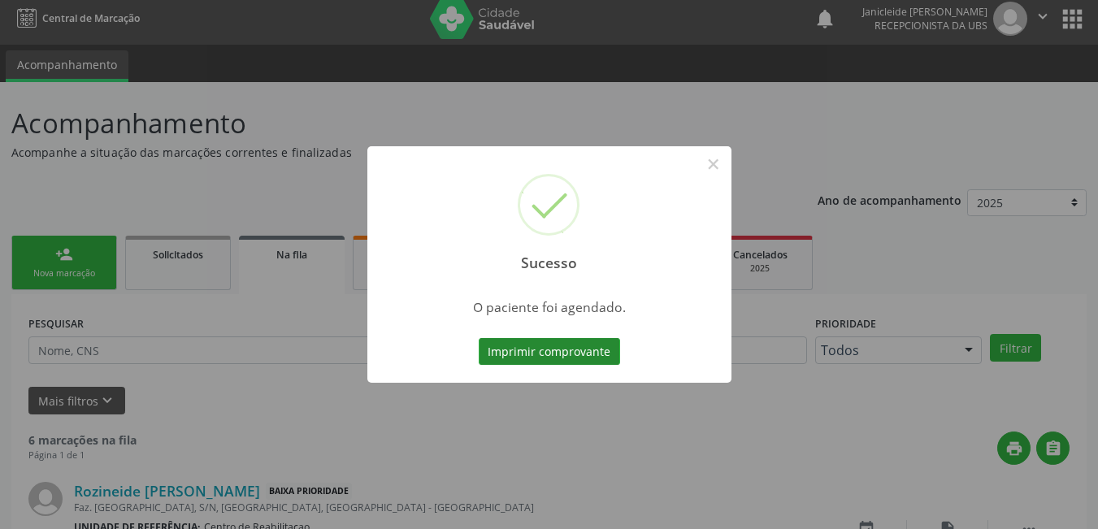
click at [522, 360] on button "Imprimir comprovante" at bounding box center [549, 352] width 141 height 28
